Goal: Task Accomplishment & Management: Manage account settings

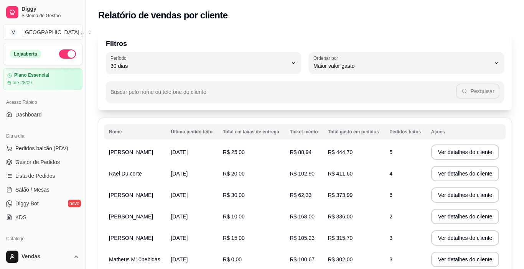
select select "30"
select select "HIGHEST_TOTAL_SPENT_WITH_ORDERS"
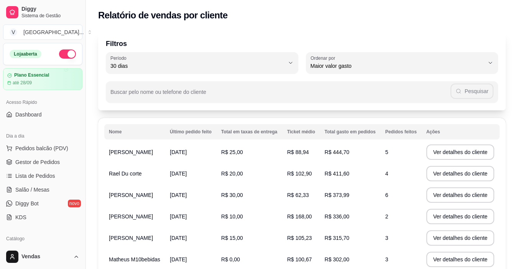
scroll to position [115, 0]
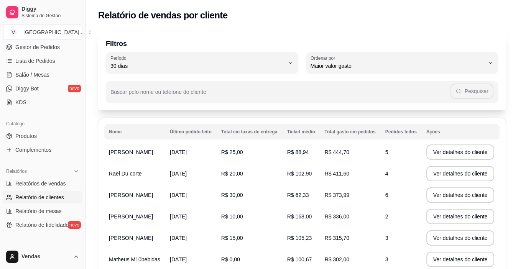
click at [47, 210] on span "Relatório de mesas" at bounding box center [38, 212] width 46 height 8
select select "TOTAL_OF_ORDERS"
select select "7"
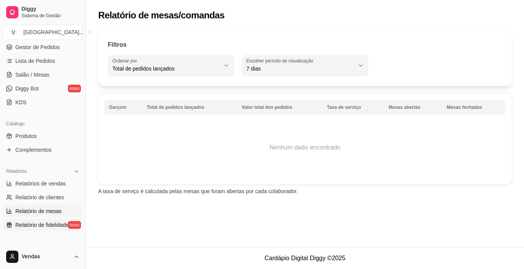
click at [41, 225] on span "Relatório de fidelidade" at bounding box center [41, 225] width 53 height 8
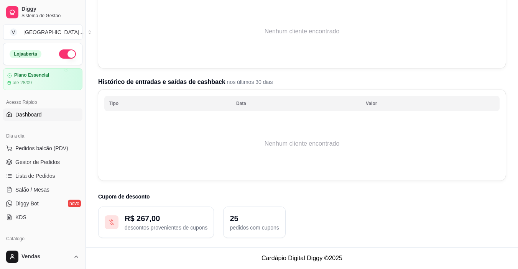
click at [28, 115] on span "Dashboard" at bounding box center [28, 115] width 26 height 8
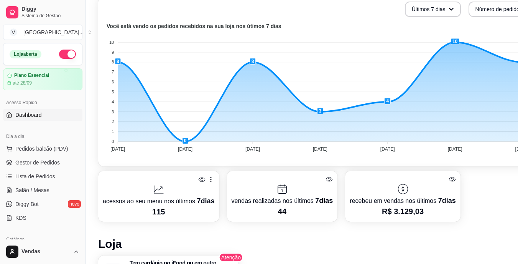
scroll to position [192, 35]
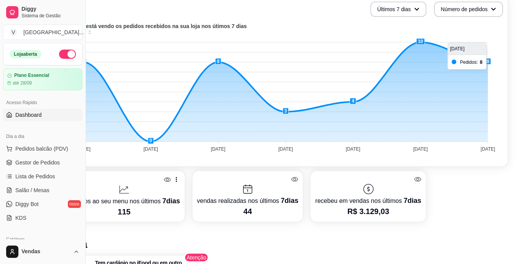
click at [488, 60] on foreignobject at bounding box center [284, 88] width 433 height 134
click at [486, 153] on foreignobject at bounding box center [284, 88] width 433 height 134
click at [489, 113] on foreignobject at bounding box center [284, 88] width 433 height 134
click at [487, 113] on foreignobject at bounding box center [284, 88] width 433 height 134
click at [35, 159] on span "Gestor de Pedidos" at bounding box center [37, 162] width 44 height 8
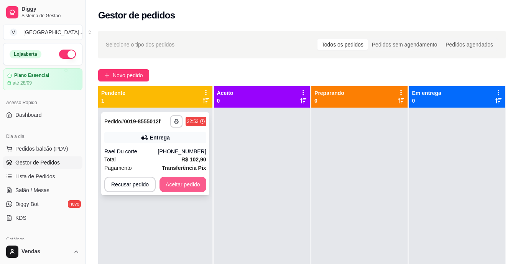
click at [190, 185] on button "Aceitar pedido" at bounding box center [183, 183] width 47 height 15
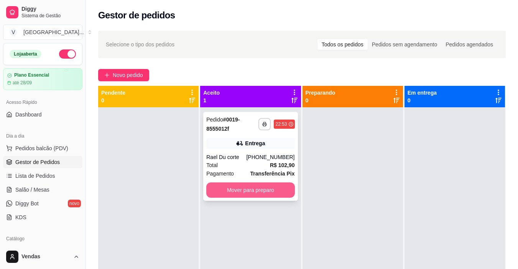
click at [224, 188] on button "Mover para preparo" at bounding box center [250, 190] width 88 height 15
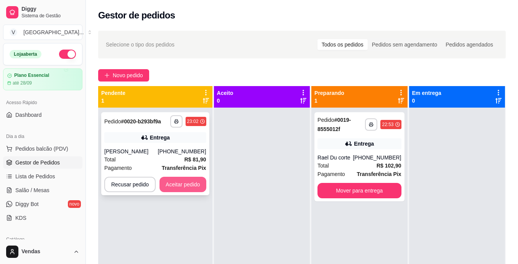
click at [194, 181] on button "Aceitar pedido" at bounding box center [183, 183] width 47 height 15
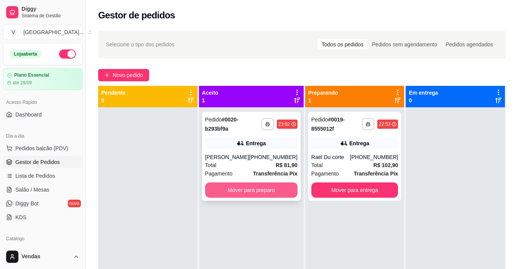
click at [257, 190] on button "Mover para preparo" at bounding box center [251, 190] width 92 height 15
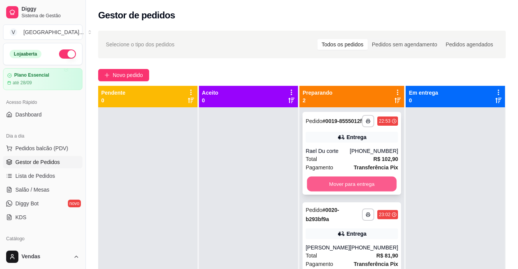
click at [323, 191] on button "Mover para entrega" at bounding box center [352, 184] width 90 height 15
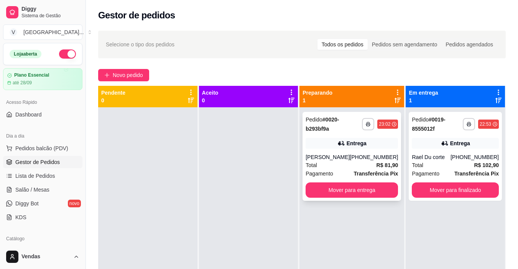
click at [322, 198] on div "**********" at bounding box center [352, 156] width 99 height 89
click at [387, 190] on button "Mover para entrega" at bounding box center [352, 190] width 92 height 15
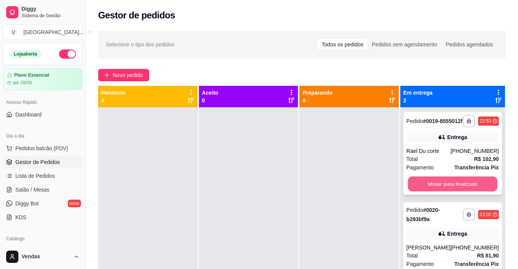
click at [435, 191] on button "Mover para finalizado" at bounding box center [453, 184] width 90 height 15
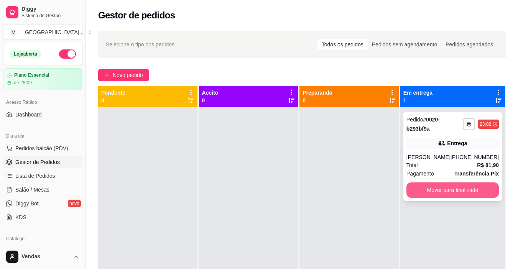
click at [438, 191] on button "Mover para finalizado" at bounding box center [453, 190] width 92 height 15
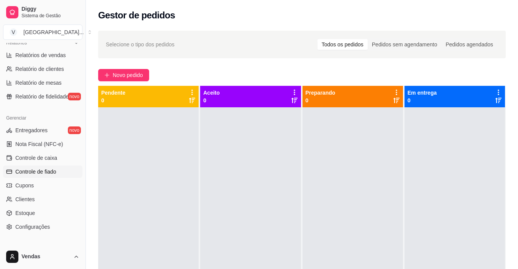
scroll to position [268, 0]
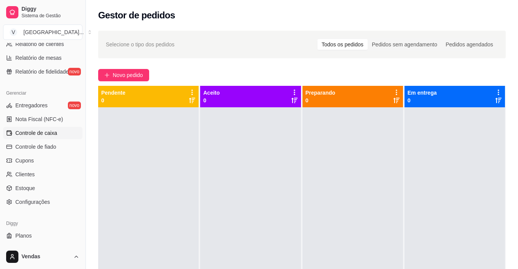
click at [41, 135] on span "Controle de caixa" at bounding box center [36, 133] width 42 height 8
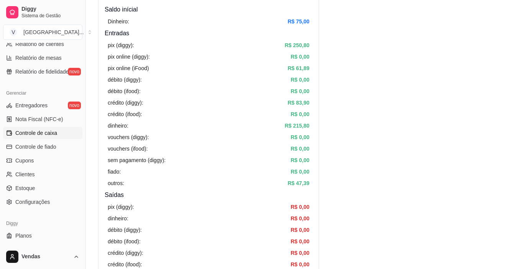
scroll to position [77, 0]
